Goal: Check status: Check status

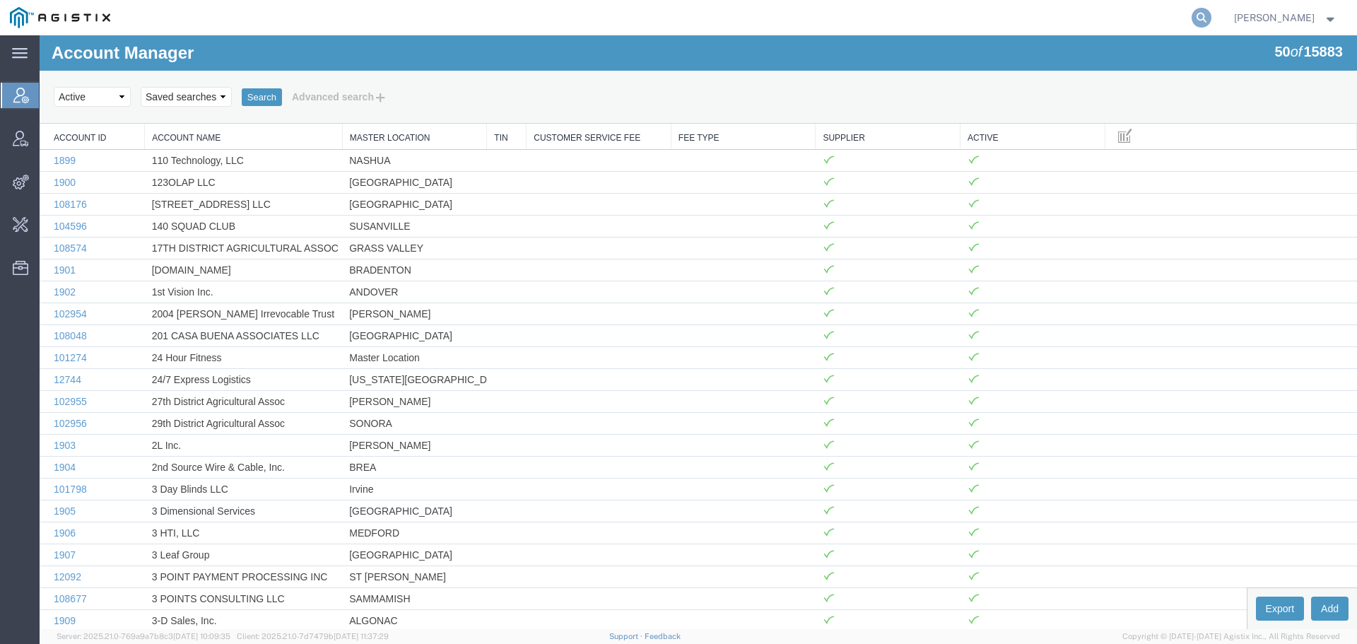
click at [1212, 23] on icon at bounding box center [1202, 18] width 20 height 20
click at [1036, 19] on input "search" at bounding box center [977, 18] width 430 height 34
click at [883, 19] on input "search" at bounding box center [977, 18] width 430 height 34
type input "57096513"
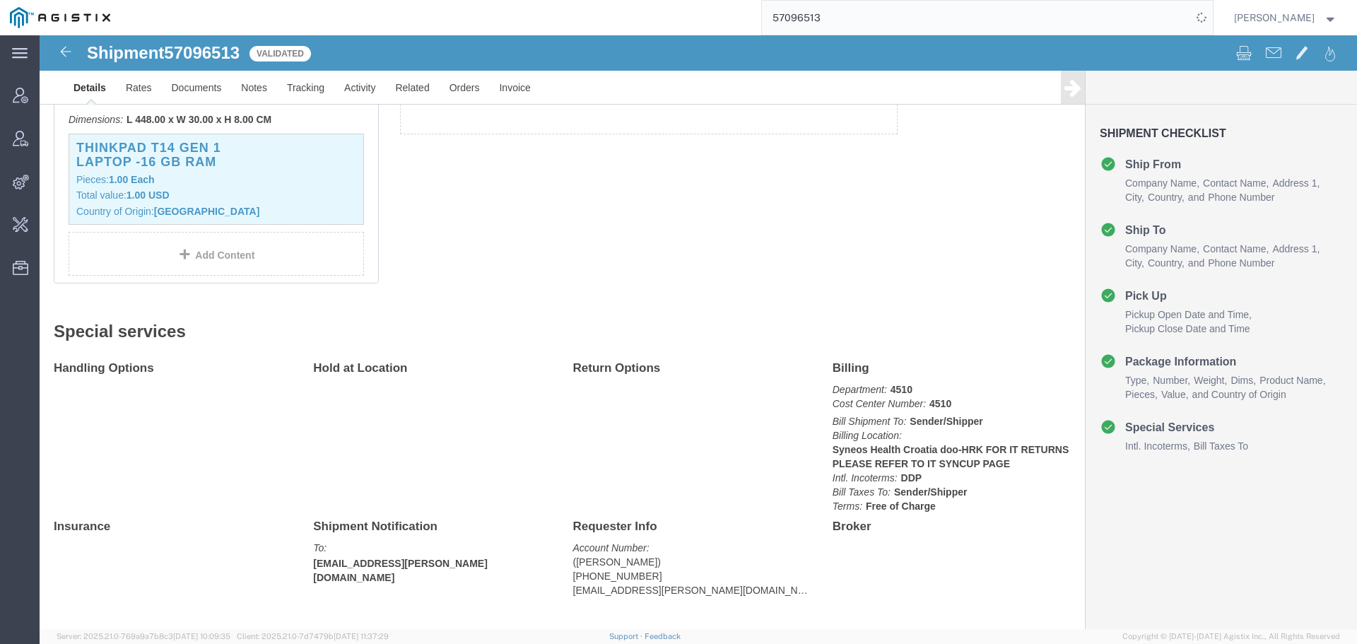
scroll to position [437, 0]
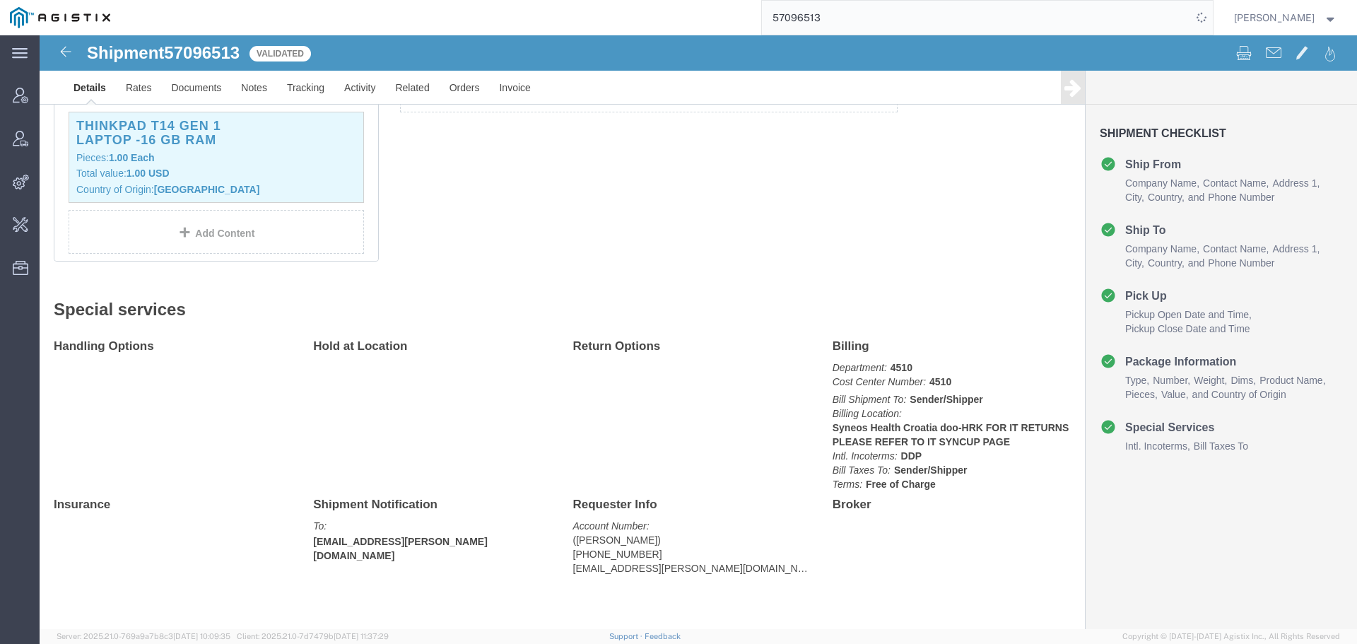
drag, startPoint x: 1065, startPoint y: 581, endPoint x: 1070, endPoint y: 591, distance: 11.1
click div "Shipment Checklist Ship From Company Name Contact Name Address 1 City State/Pro…"
click b "Syneos Health Croatia doo-HRK FOR IT RETURNS PLEASE REFER TO IT SYNCUP PAGE"
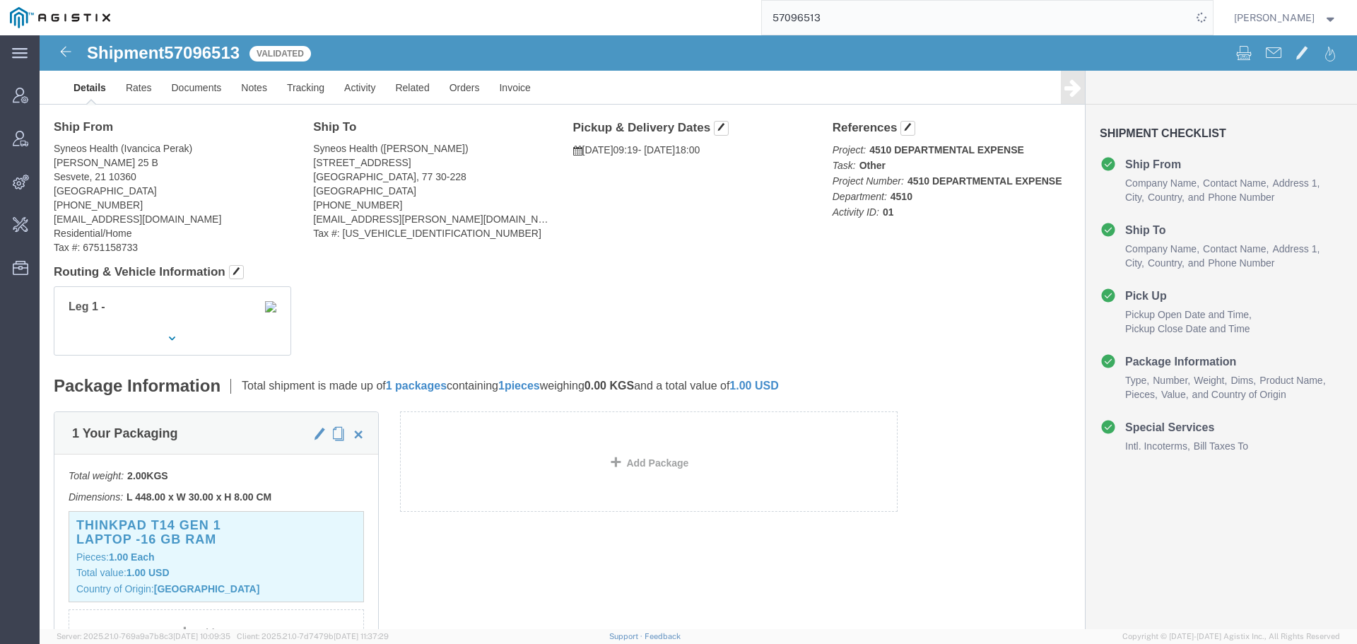
scroll to position [0, 0]
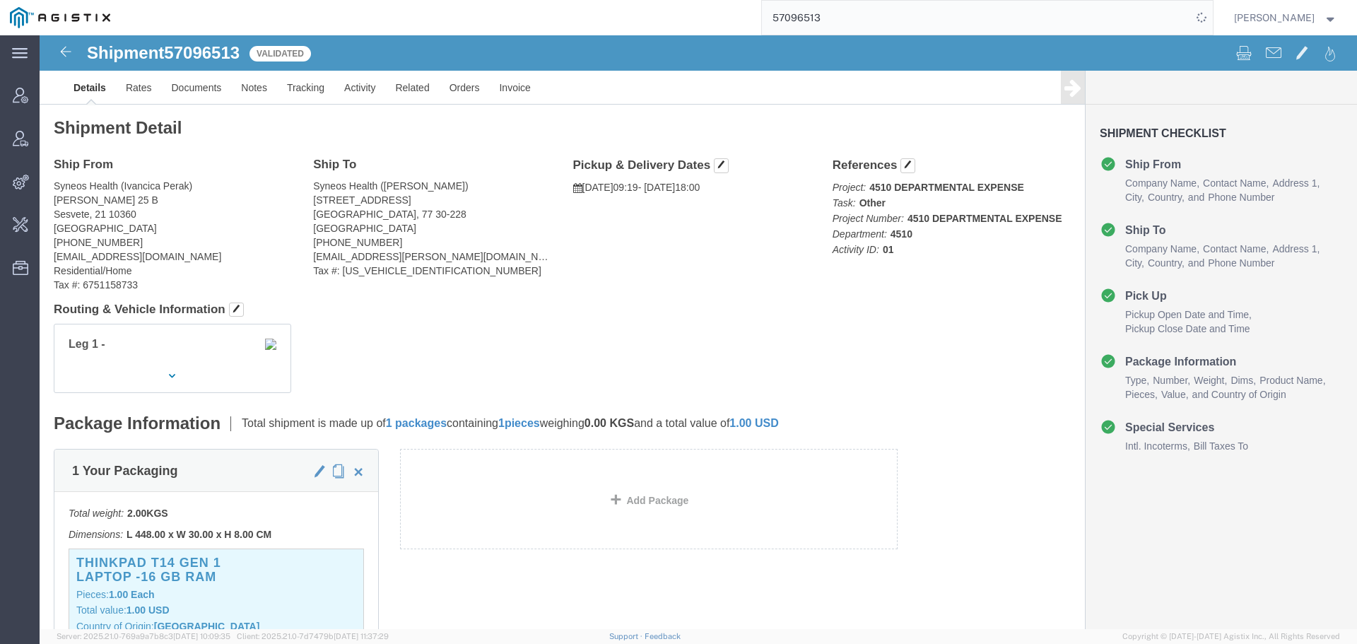
click span "57096513"
copy span "57096513"
click html "Shipment 57096513 Validated Details Rates Documents Notes Tracking Activity Rel…"
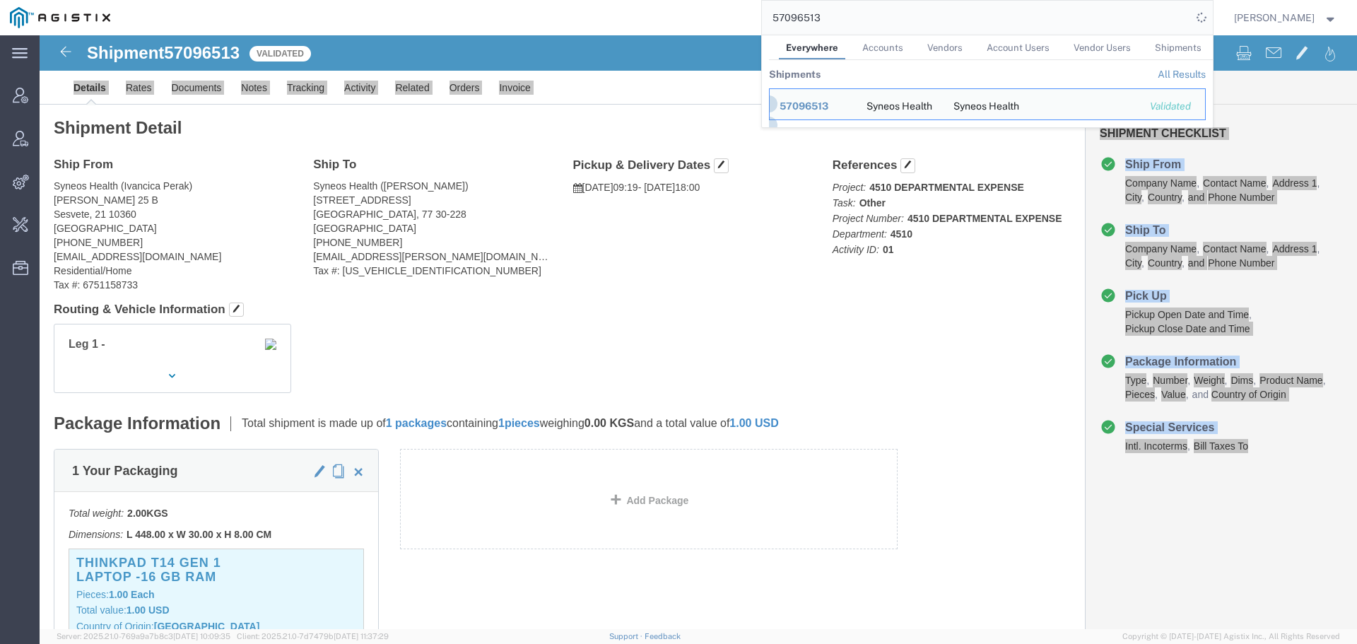
click at [939, 23] on input "57096513" at bounding box center [977, 18] width 430 height 34
click at [873, 18] on input "57096513" at bounding box center [977, 18] width 430 height 34
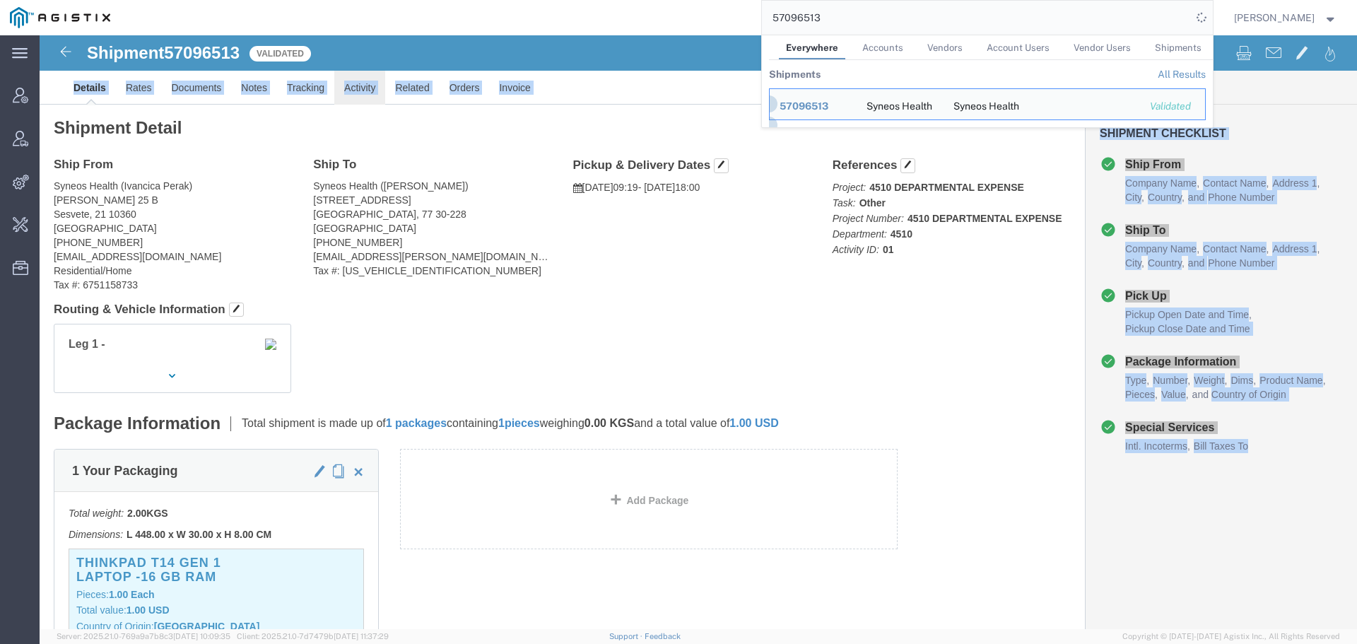
click link "Activity"
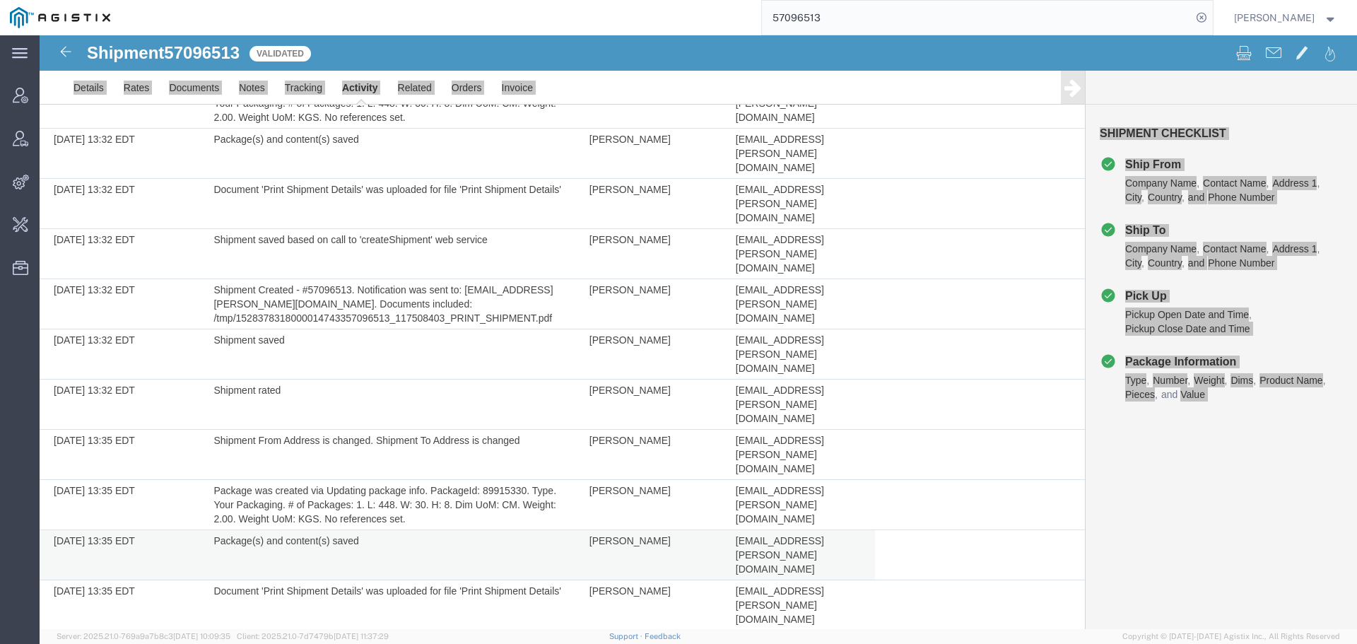
scroll to position [674, 0]
